Goal: Information Seeking & Learning: Find specific page/section

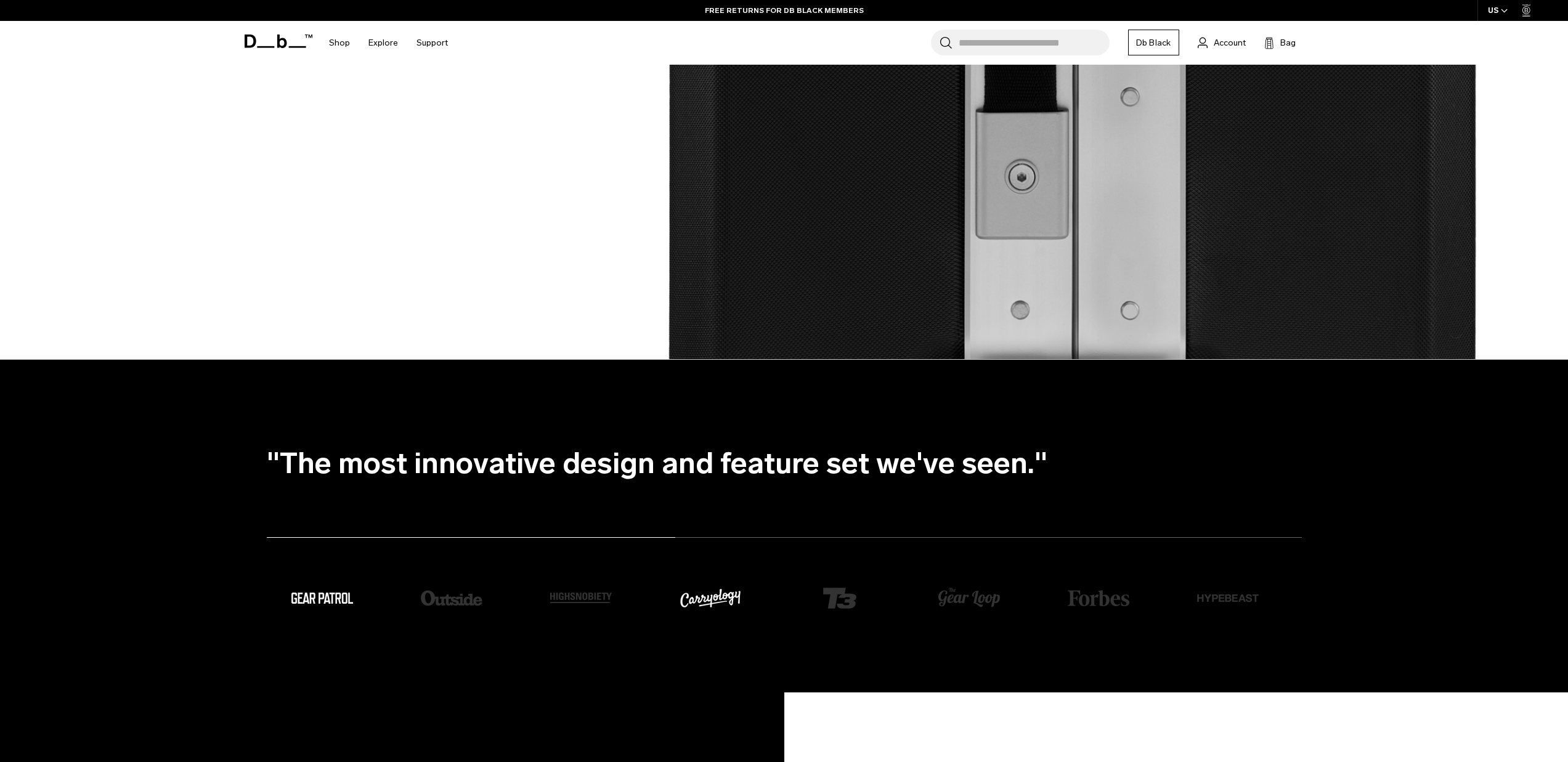
scroll to position [3720, 0]
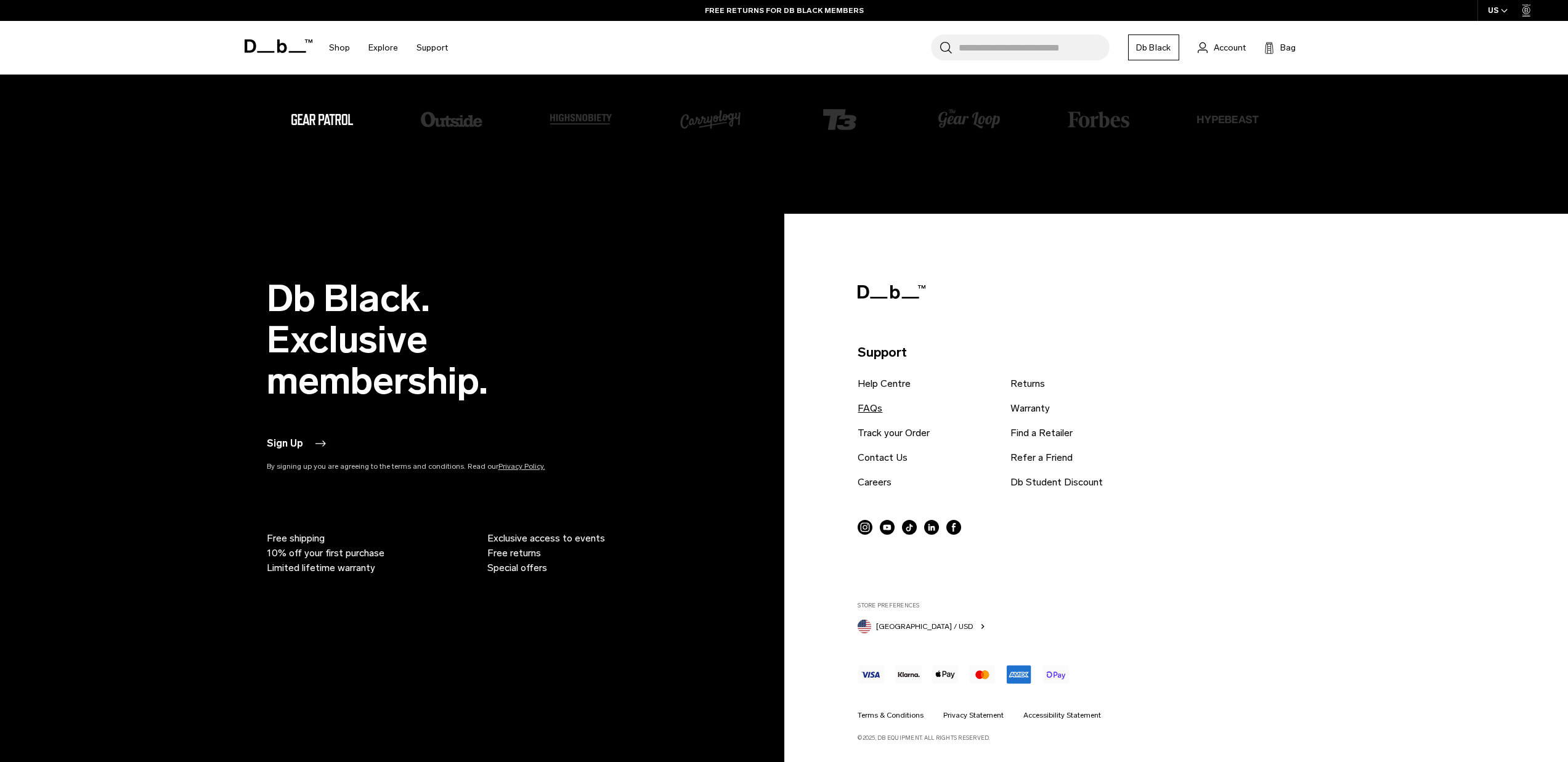
click at [874, 406] on link "FAQs" at bounding box center [870, 408] width 25 height 15
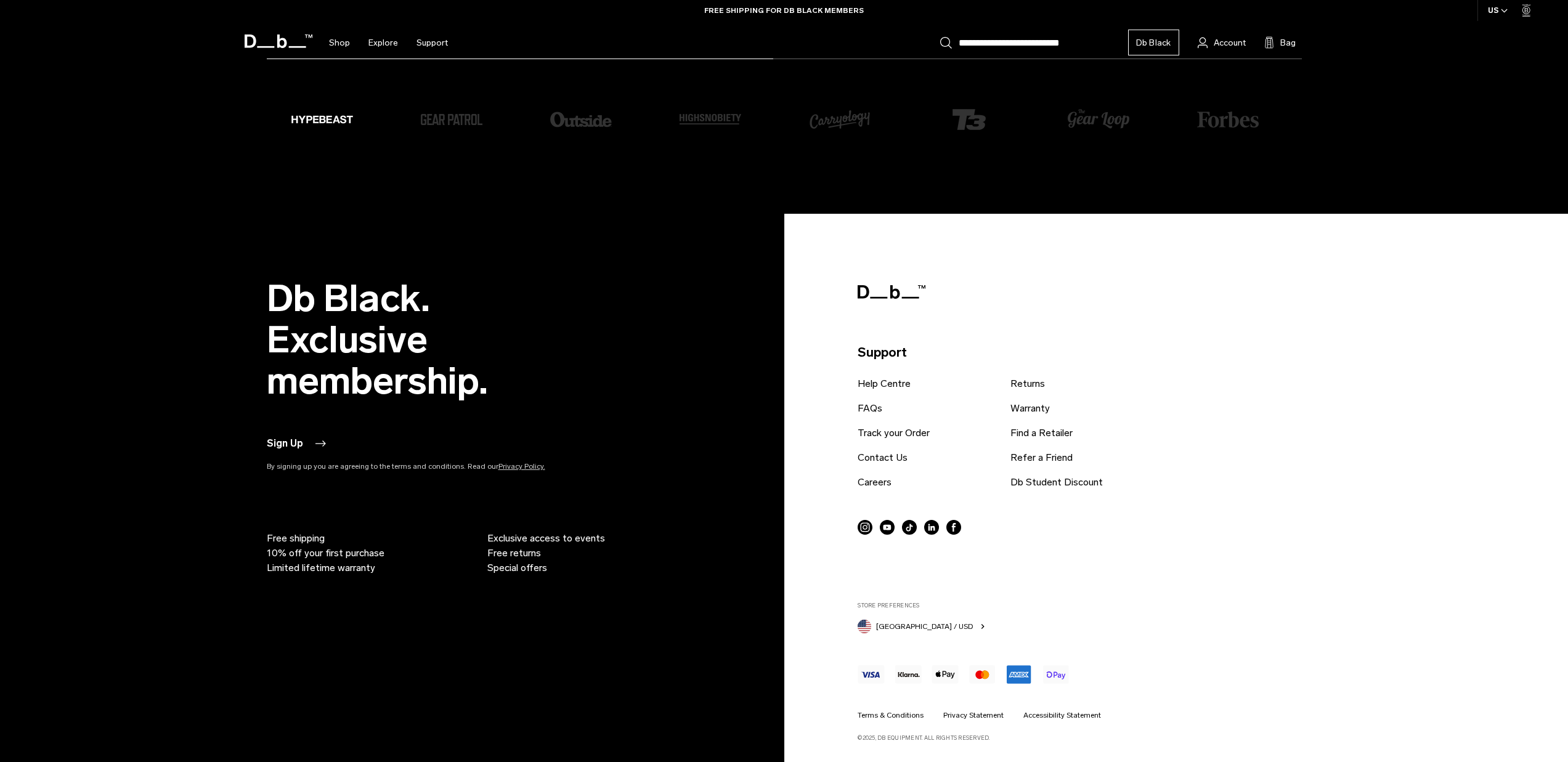
scroll to position [3713, 0]
